Goal: Transaction & Acquisition: Purchase product/service

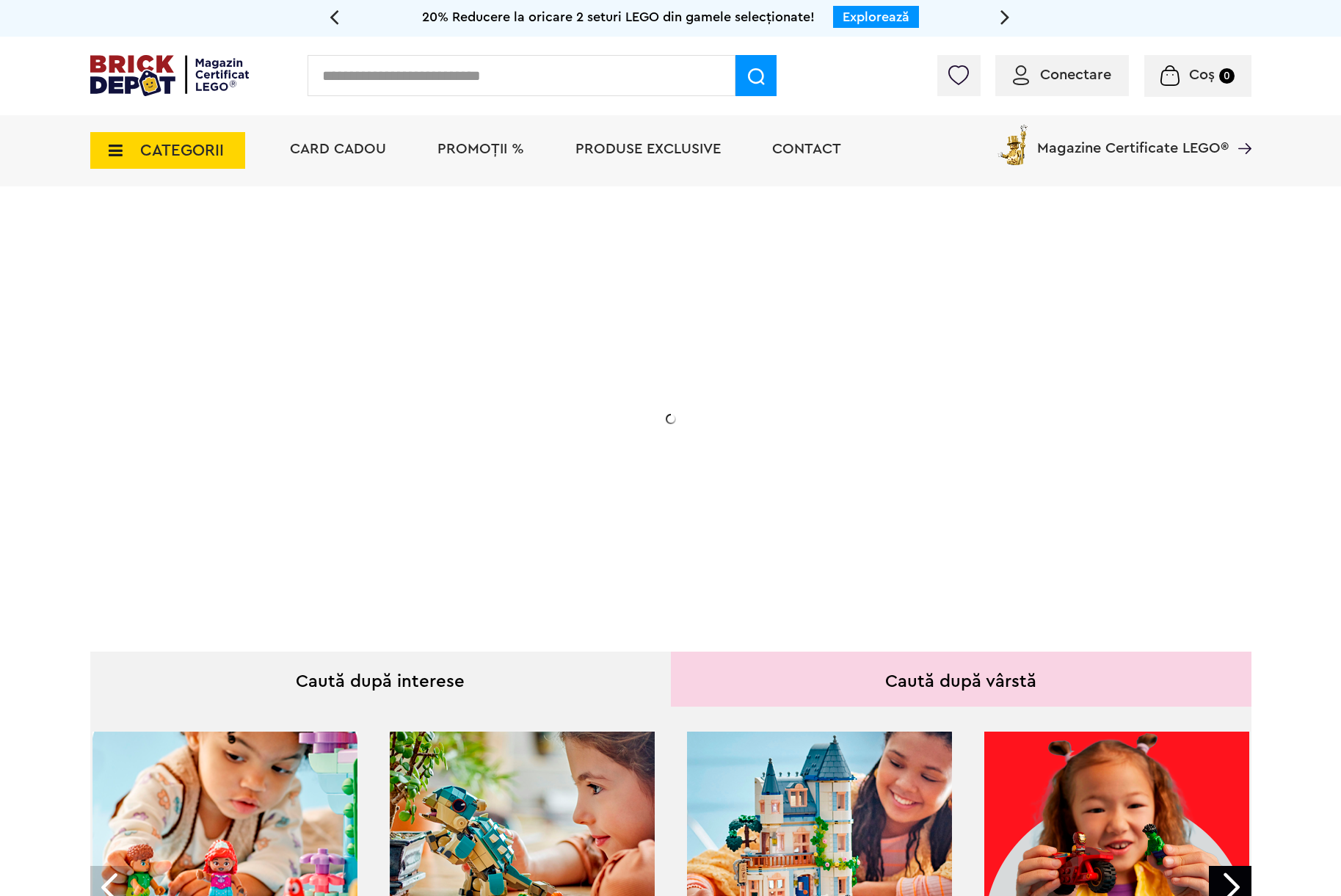
click at [498, 64] on input "text" at bounding box center [521, 76] width 428 height 41
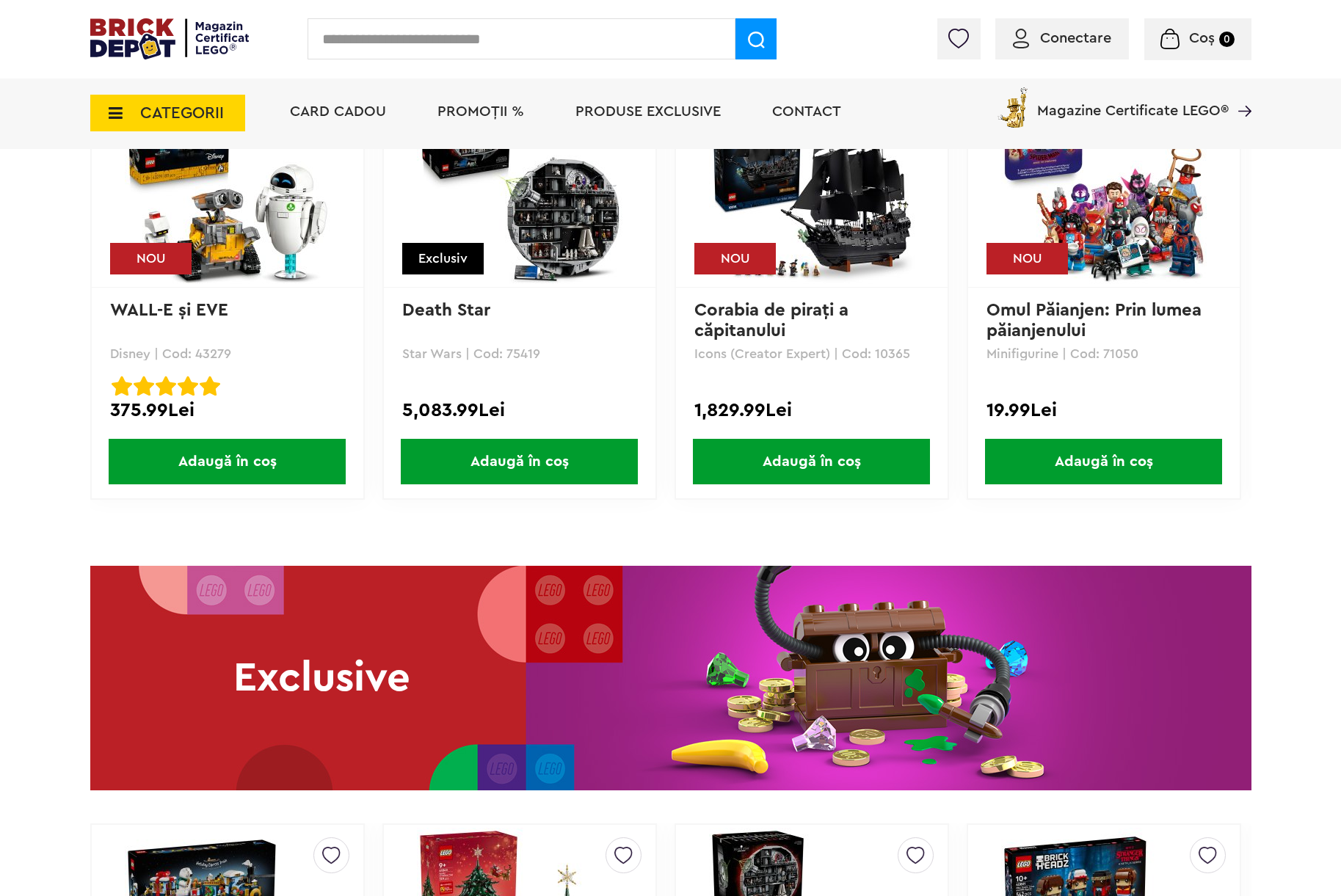
scroll to position [2157, 0]
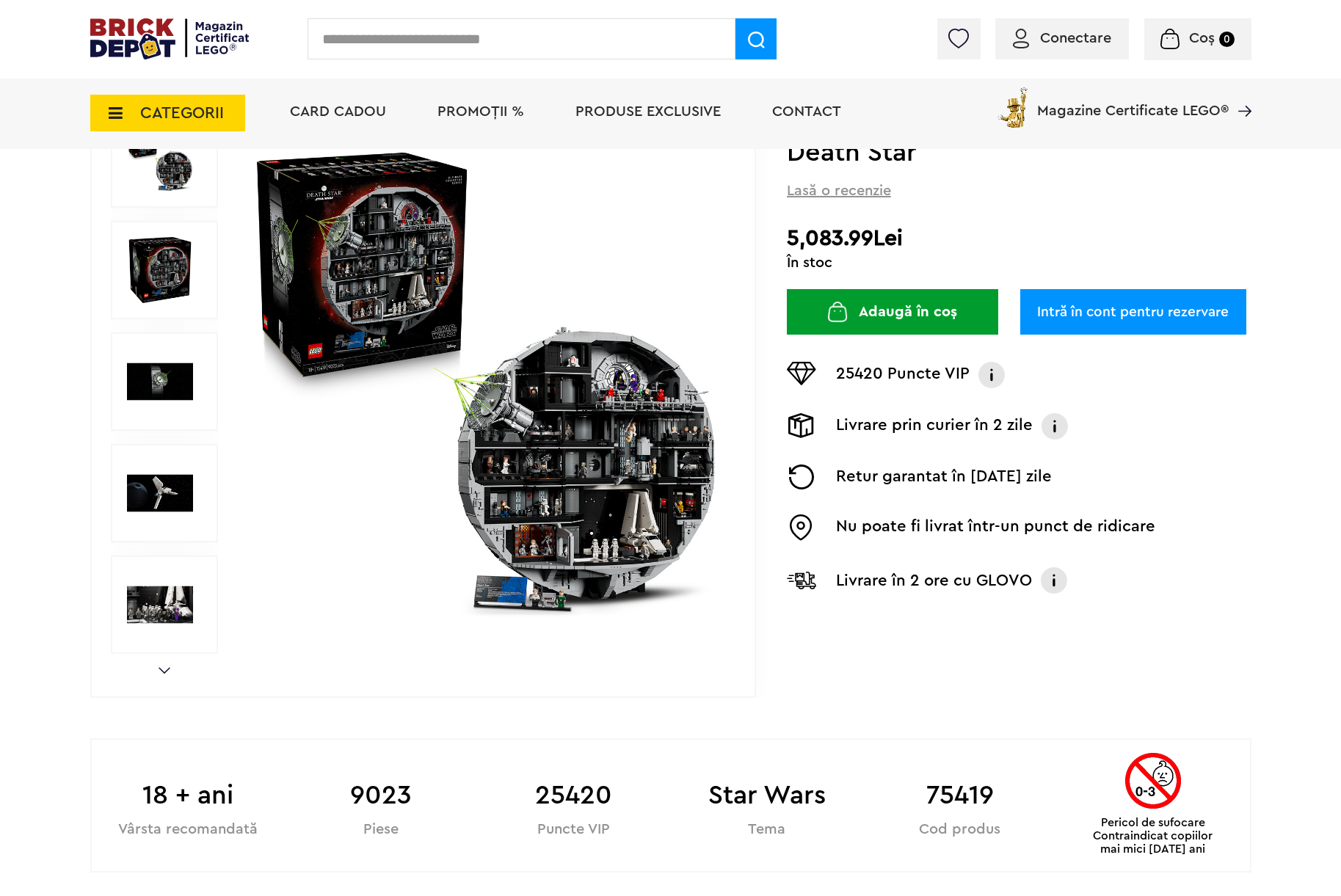
scroll to position [187, 0]
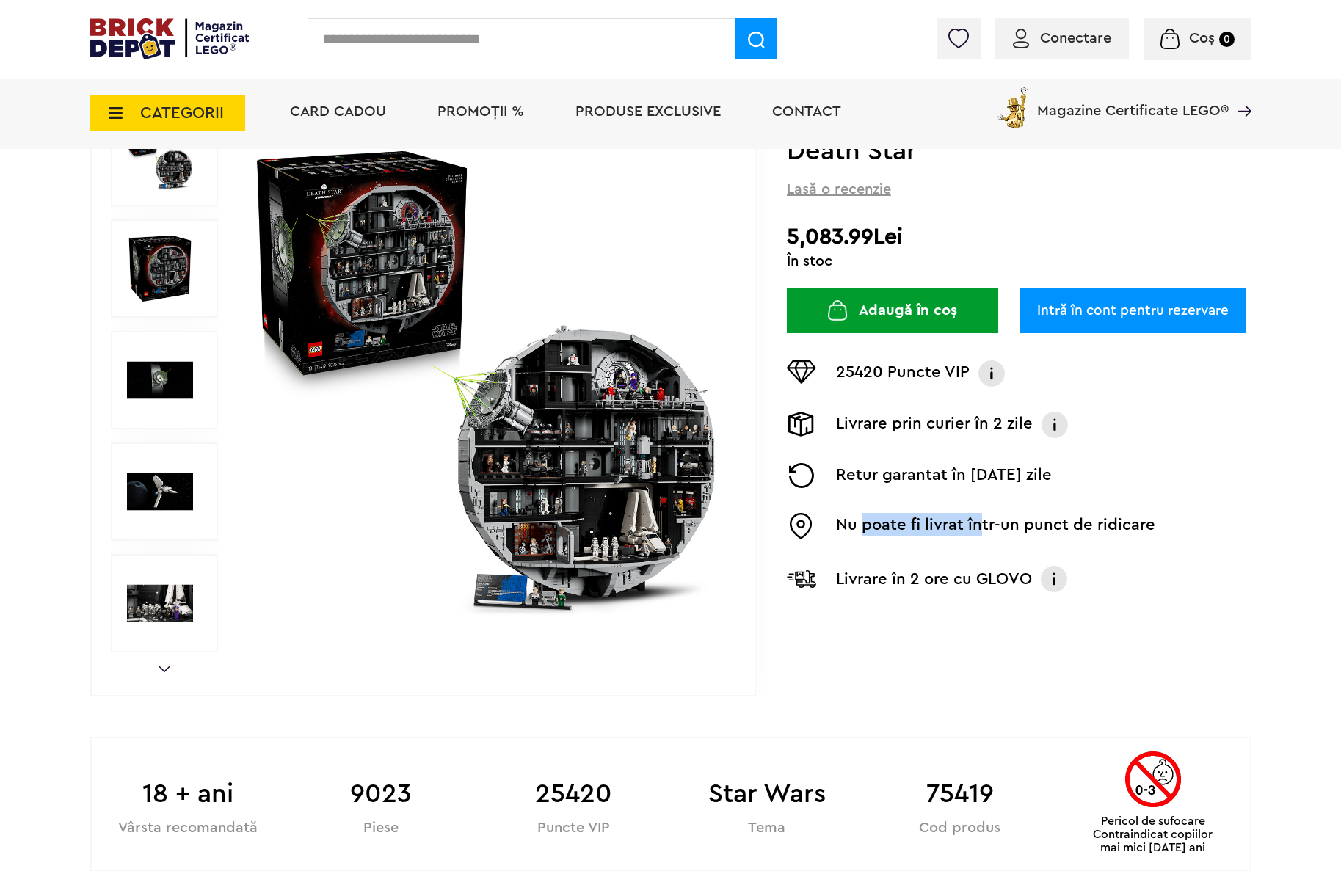
drag, startPoint x: 863, startPoint y: 522, endPoint x: 980, endPoint y: 521, distance: 117.0
click at [980, 521] on p "Nu poate fi livrat într-un punct de ridicare" at bounding box center [996, 526] width 320 height 26
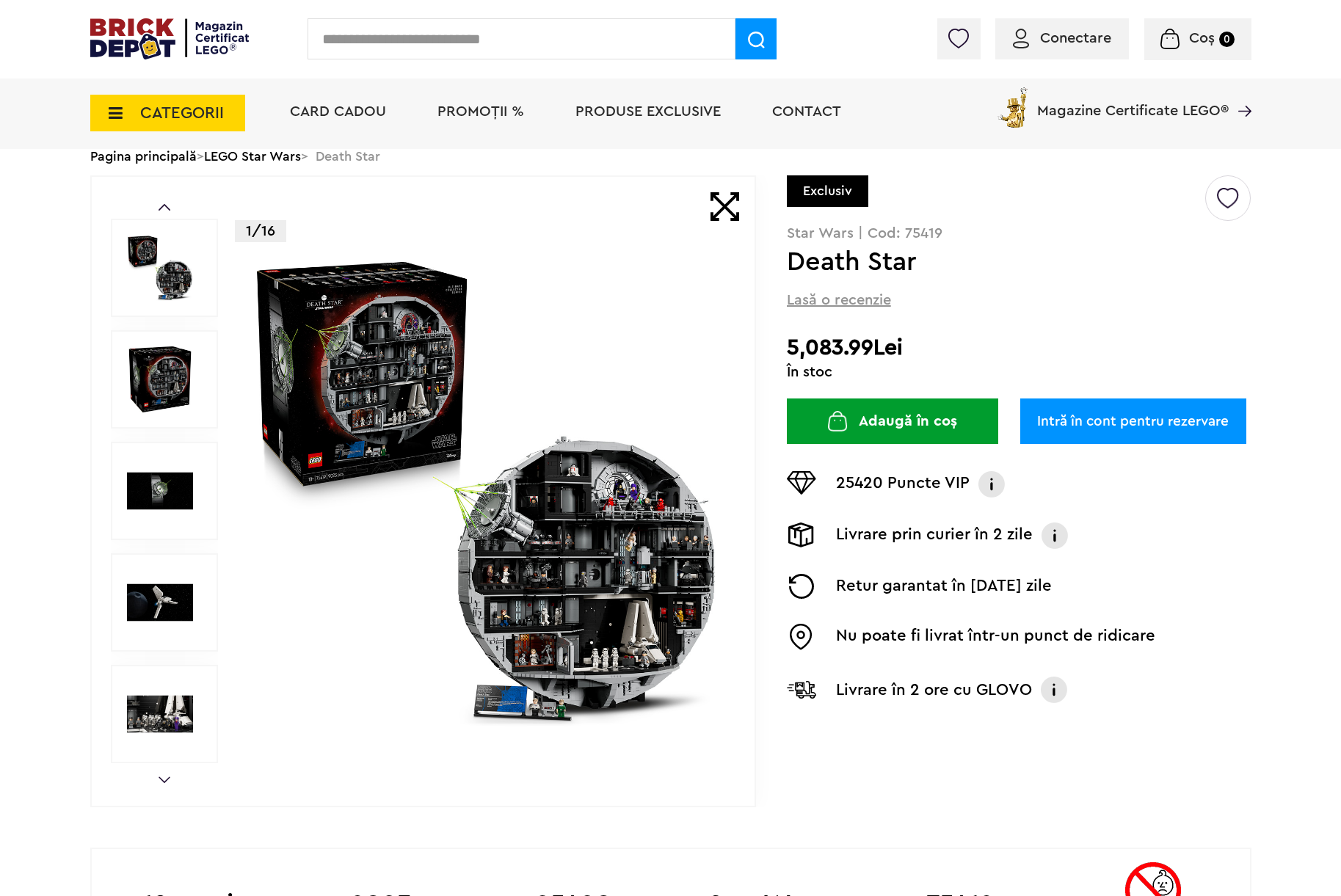
scroll to position [70, 0]
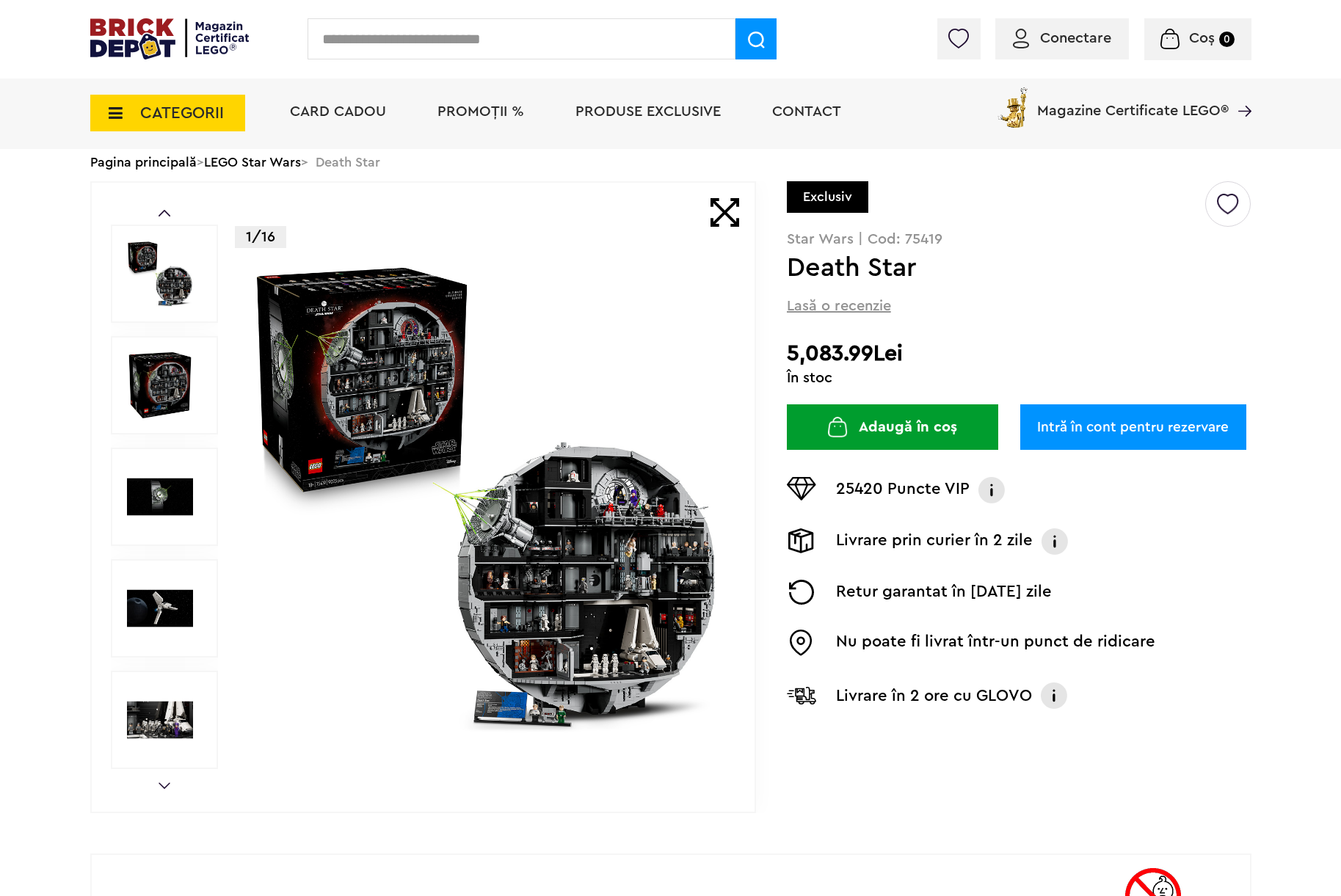
click at [158, 786] on link "Next" at bounding box center [164, 786] width 11 height 7
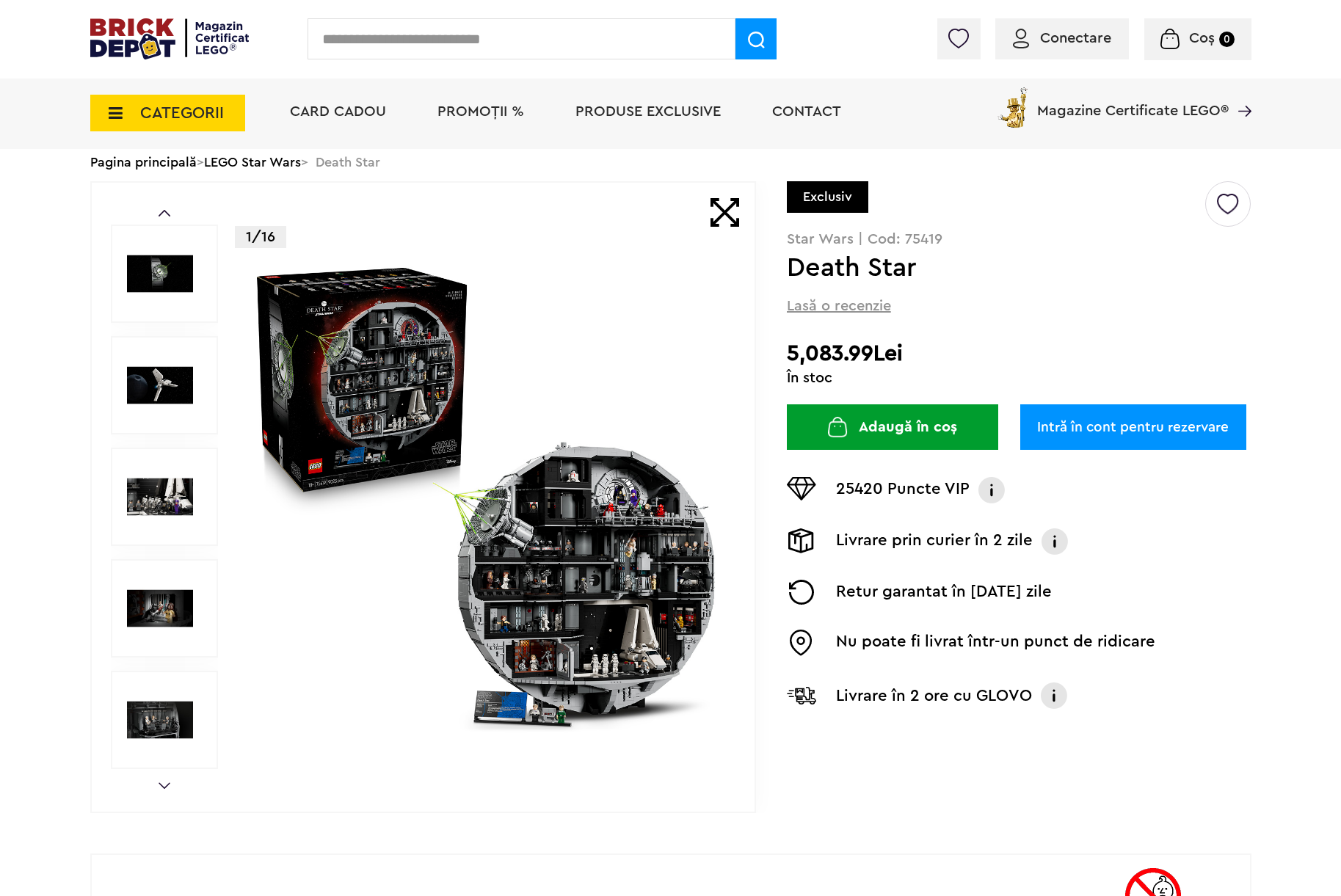
click at [158, 786] on link "Next" at bounding box center [164, 786] width 11 height 7
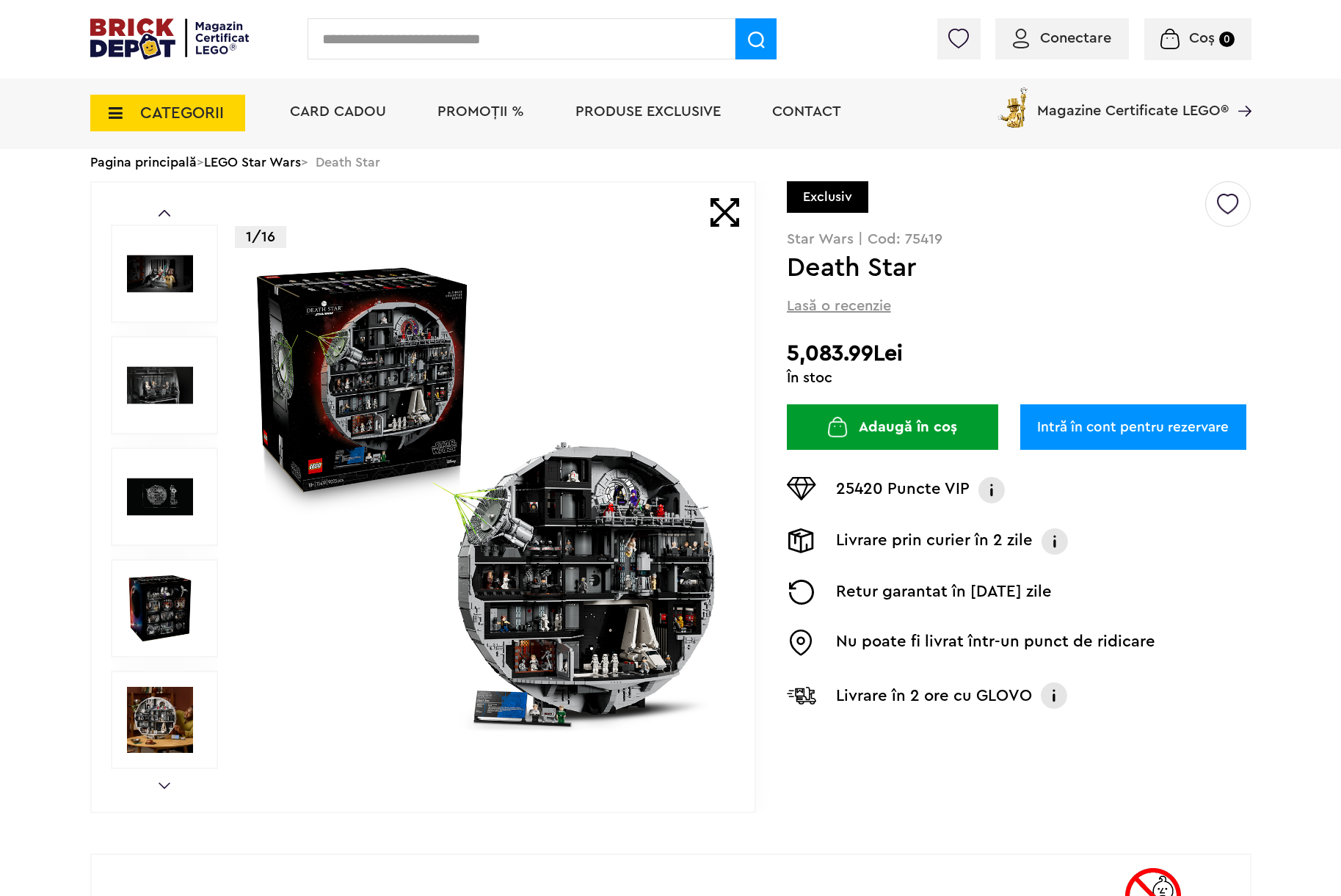
click at [158, 786] on link "Next" at bounding box center [164, 786] width 11 height 7
click at [157, 747] on img at bounding box center [159, 719] width 66 height 66
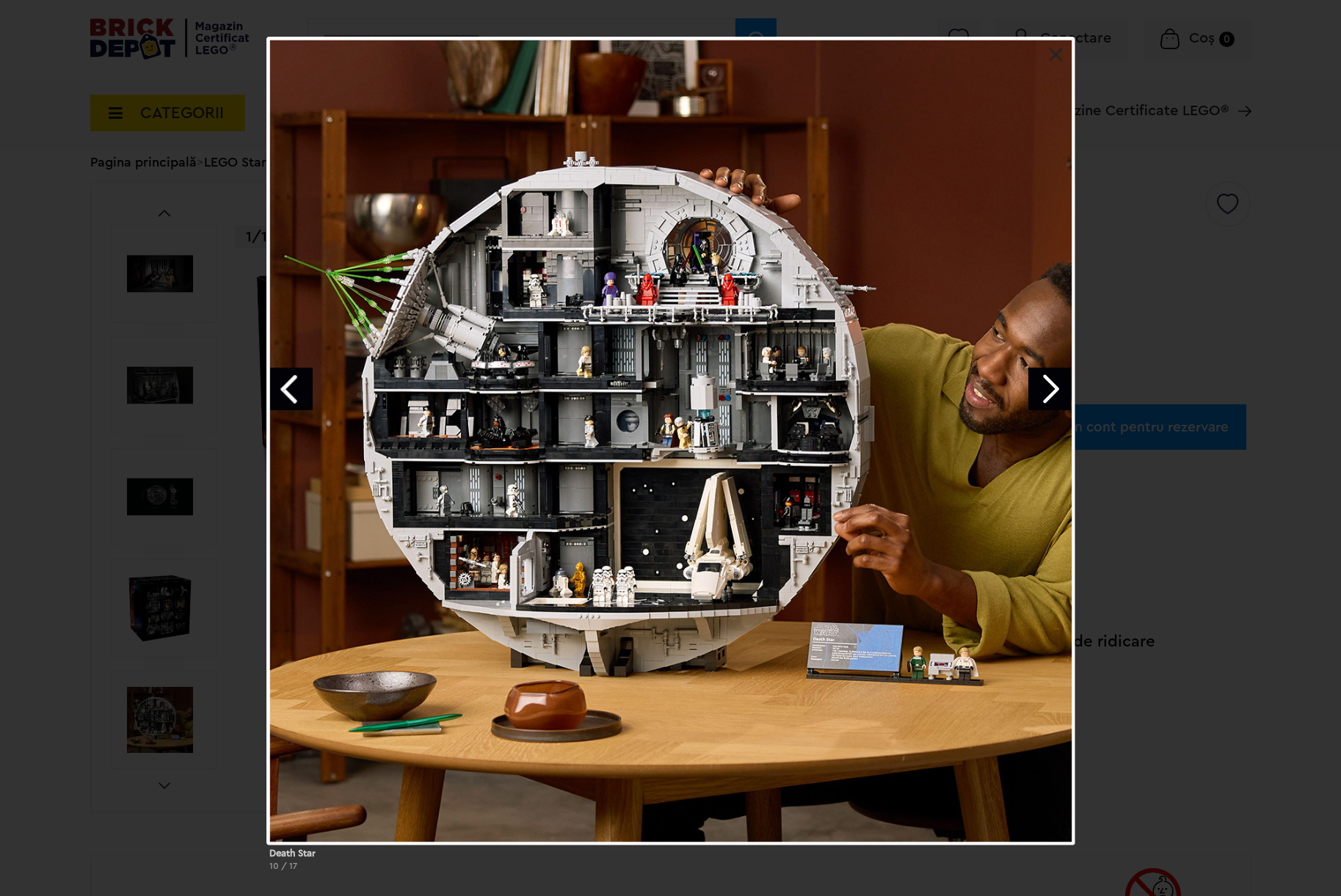
click at [1075, 82] on div "Death Star 10 / 17" at bounding box center [670, 459] width 1341 height 846
